Goal: Information Seeking & Learning: Learn about a topic

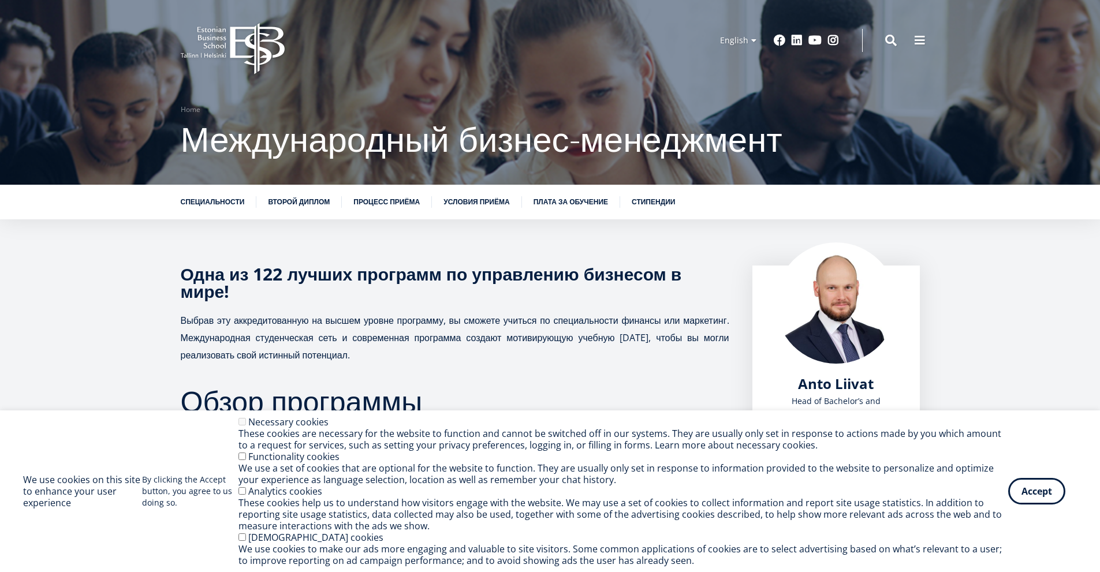
drag, startPoint x: 99, startPoint y: 290, endPoint x: 92, endPoint y: 293, distance: 8.0
click at [565, 200] on link "Плата за обучение" at bounding box center [571, 201] width 74 height 12
click at [457, 202] on link "Условия приёма" at bounding box center [476, 201] width 66 height 12
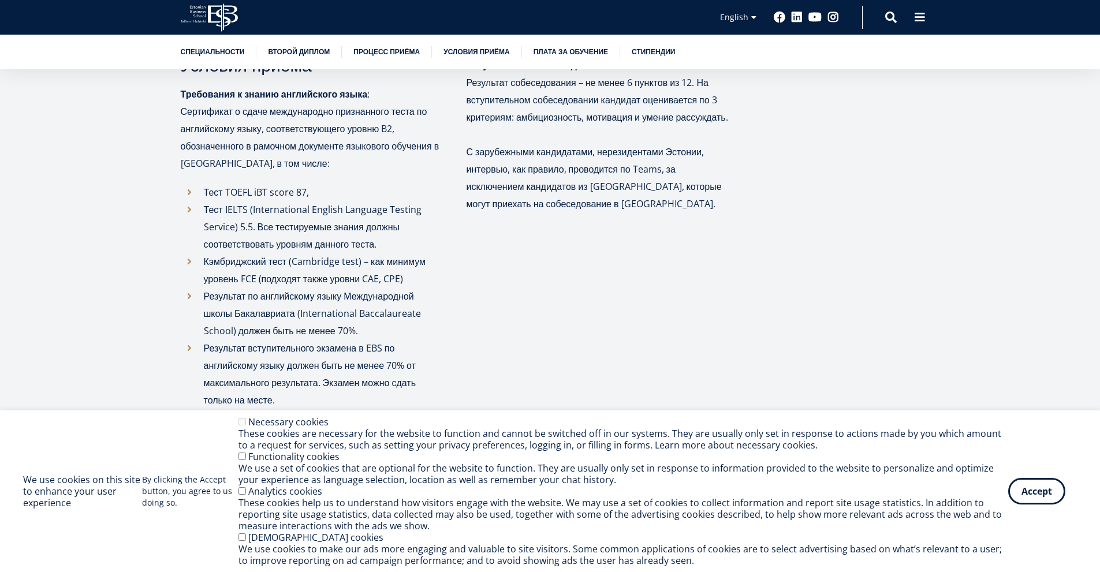
scroll to position [3339, 0]
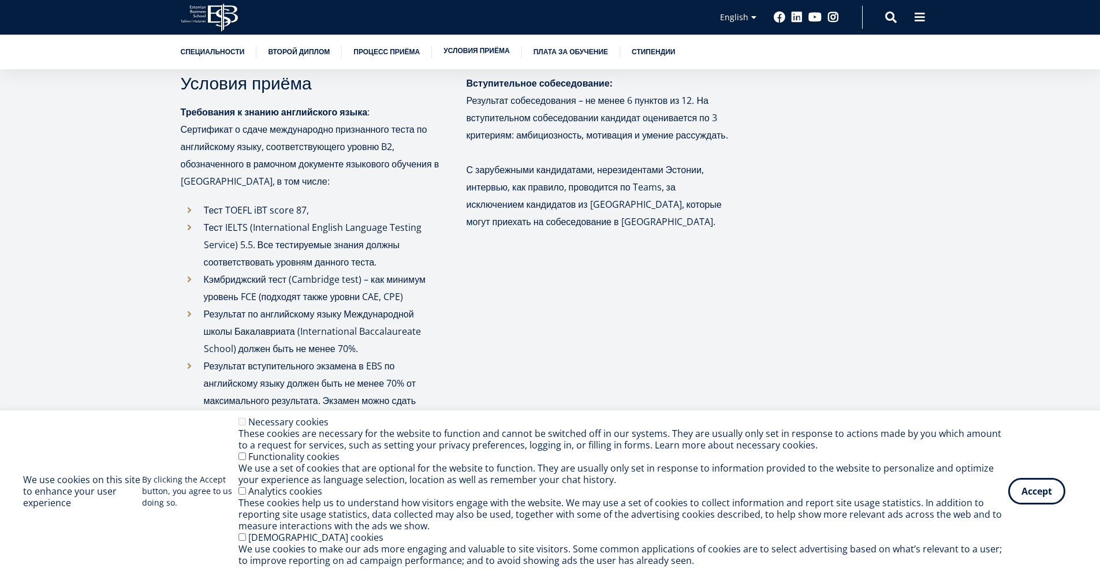
click at [478, 46] on link "Условия приёма" at bounding box center [476, 51] width 66 height 12
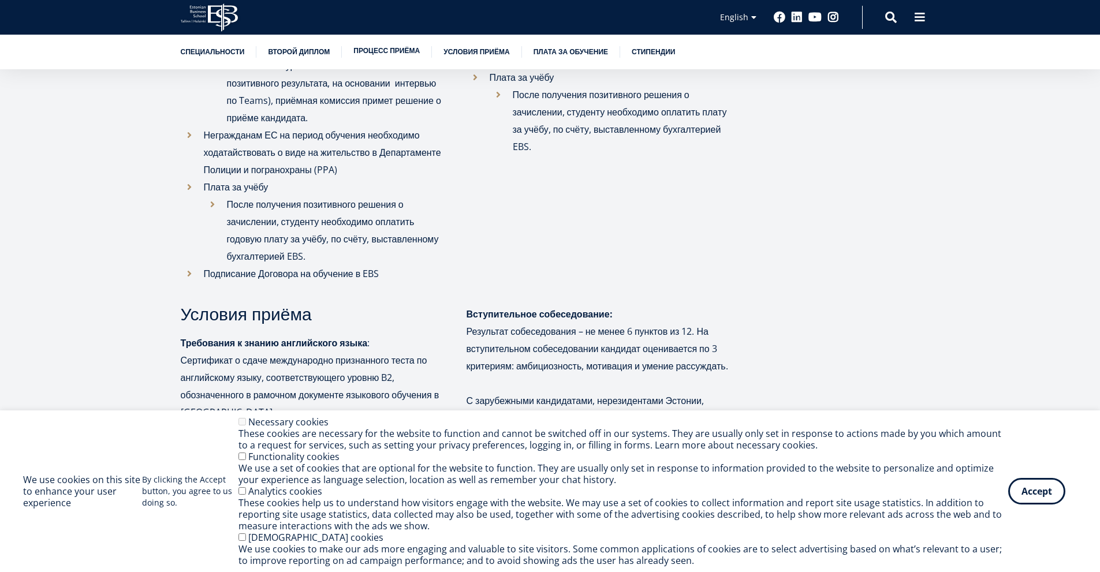
click at [382, 49] on link "Процесс приёма" at bounding box center [386, 51] width 66 height 12
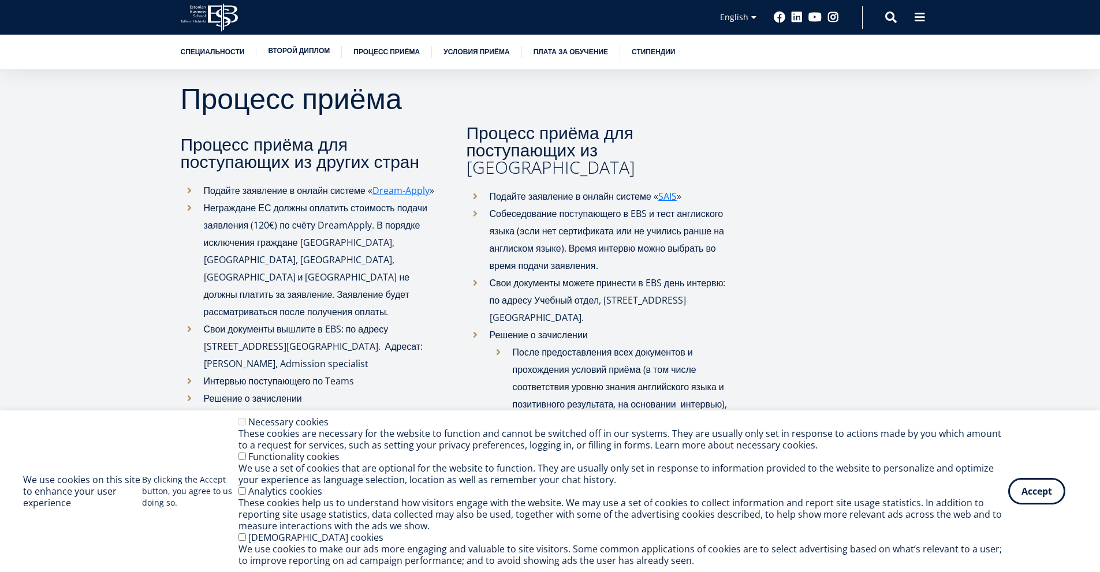
click at [329, 47] on link "Второй диплом" at bounding box center [299, 51] width 62 height 12
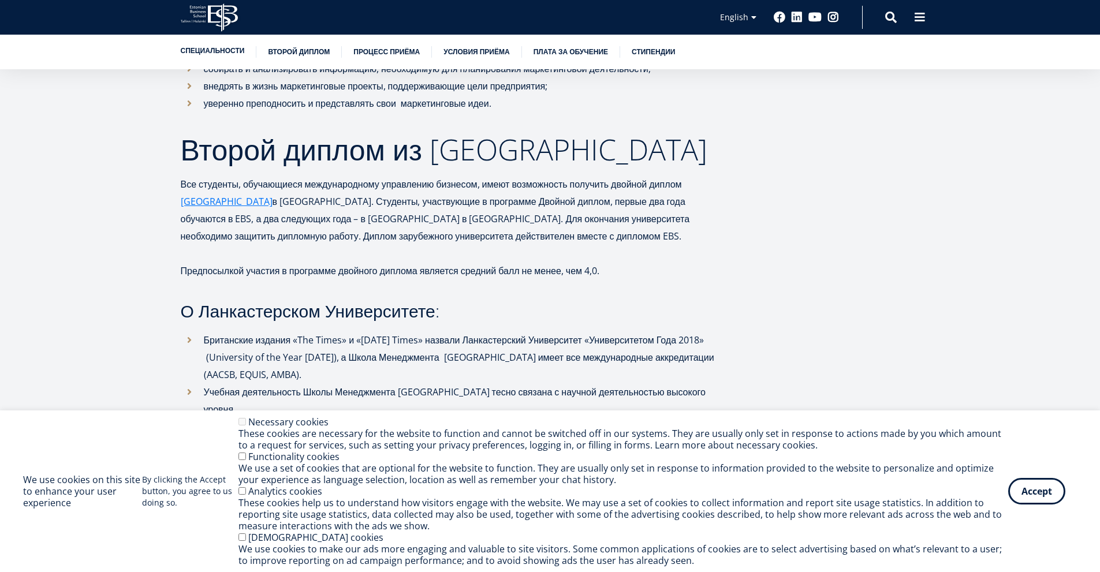
click at [207, 49] on link "Специальности" at bounding box center [213, 51] width 64 height 12
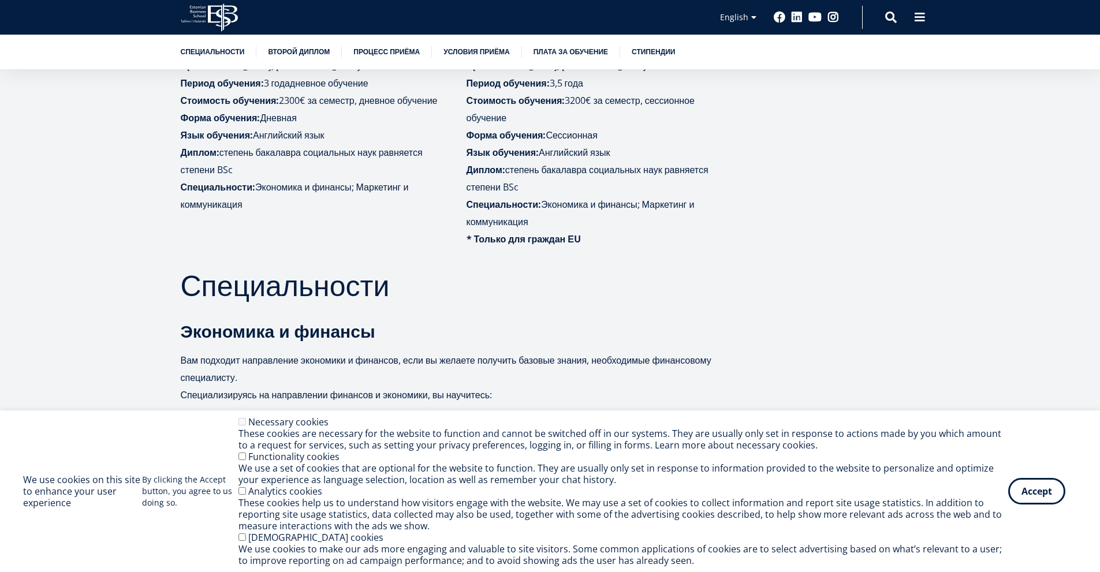
drag, startPoint x: 103, startPoint y: 252, endPoint x: 114, endPoint y: 229, distance: 25.1
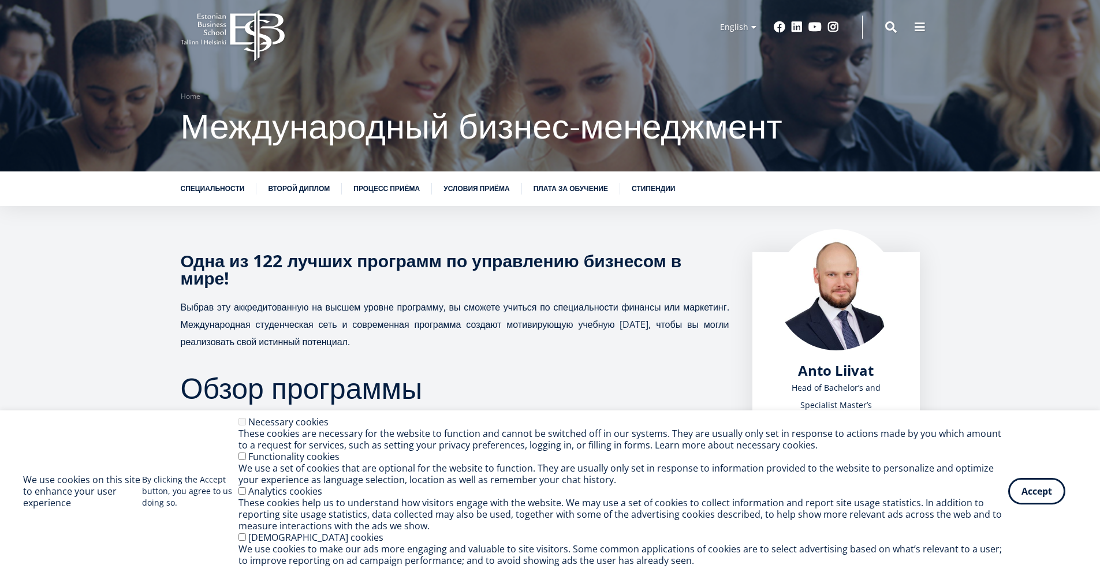
scroll to position [0, 0]
